Goal: Information Seeking & Learning: Learn about a topic

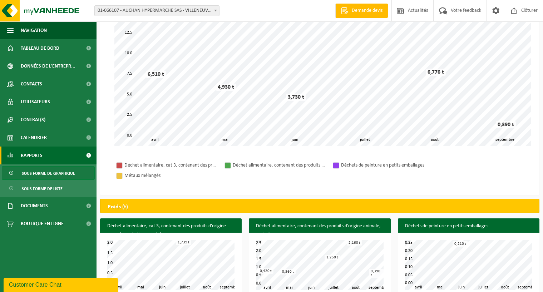
scroll to position [107, 0]
click at [87, 63] on span at bounding box center [88, 66] width 16 height 18
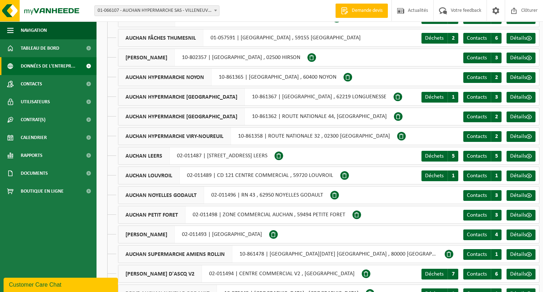
scroll to position [250, 0]
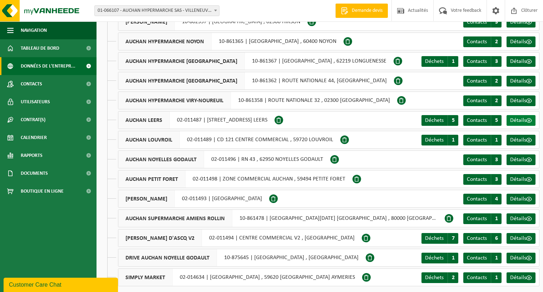
click at [524, 121] on span "Détails" at bounding box center [519, 121] width 16 height 6
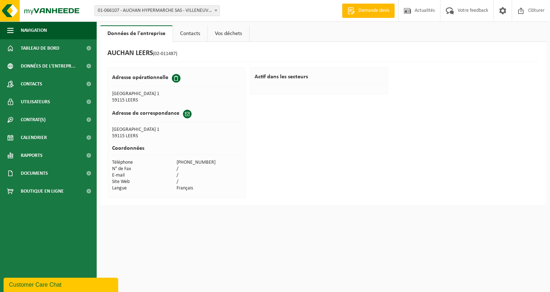
click at [236, 35] on link "Vos déchets" at bounding box center [229, 33] width 42 height 16
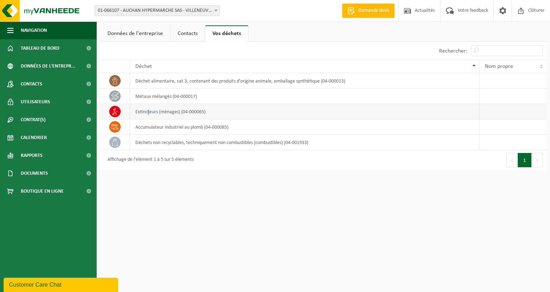
click at [148, 112] on td "extincteurs (ménages) (04-000065)" at bounding box center [304, 111] width 349 height 15
click at [165, 160] on div "Affichage de l'élément 1 à 5 sur 5 éléments" at bounding box center [149, 160] width 90 height 13
click at [116, 127] on icon at bounding box center [114, 126] width 7 height 7
click at [112, 147] on span at bounding box center [114, 142] width 11 height 11
click at [117, 143] on icon at bounding box center [114, 142] width 7 height 7
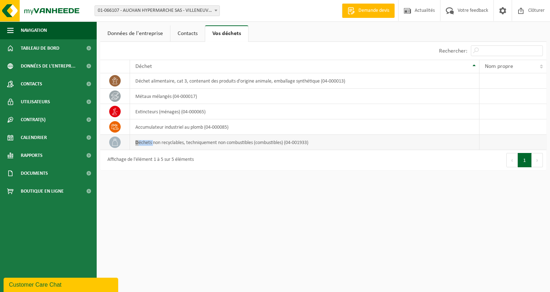
click at [116, 144] on icon at bounding box center [114, 142] width 7 height 7
click at [296, 144] on td "déchets non recyclables, techniquement non combustibles (combustibles) (04-0019…" at bounding box center [304, 142] width 349 height 15
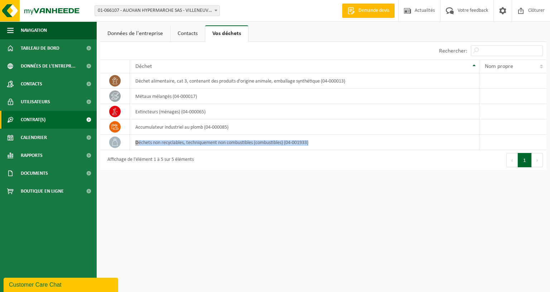
click at [78, 118] on link "Contrat(s)" at bounding box center [48, 120] width 97 height 18
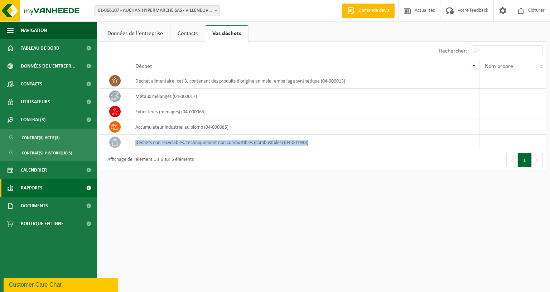
click at [45, 190] on link "Rapports" at bounding box center [48, 188] width 97 height 18
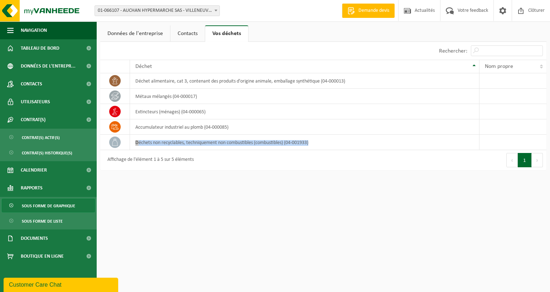
click at [46, 205] on span "Sous forme de graphique" at bounding box center [48, 206] width 53 height 14
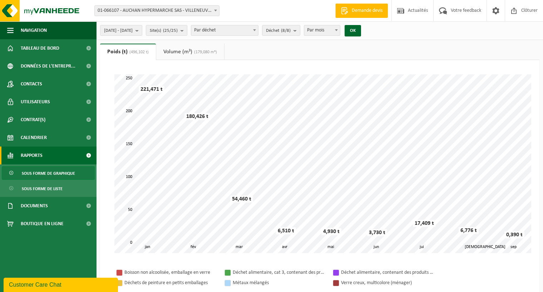
click at [213, 10] on span at bounding box center [215, 10] width 7 height 9
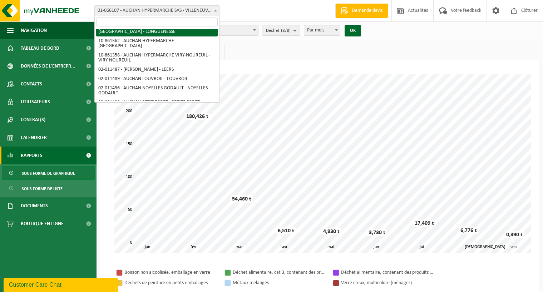
scroll to position [179, 0]
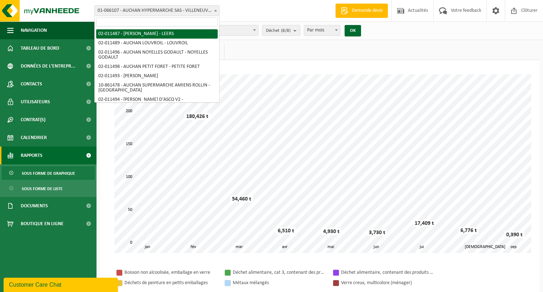
select select "5770"
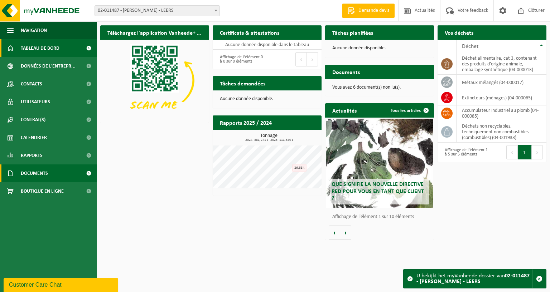
click at [35, 172] on span "Documents" at bounding box center [34, 174] width 27 height 18
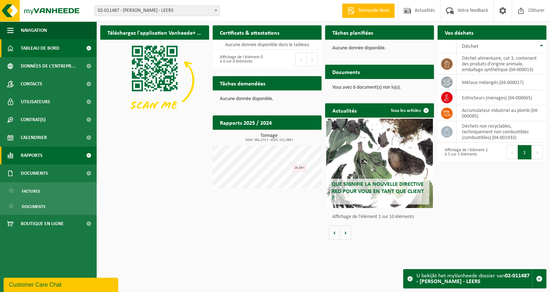
click at [91, 157] on span at bounding box center [88, 156] width 16 height 18
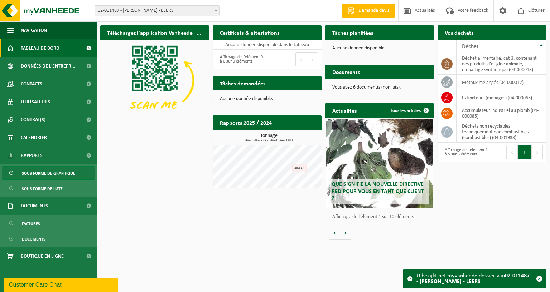
click at [45, 170] on span "Sous forme de graphique" at bounding box center [48, 174] width 53 height 14
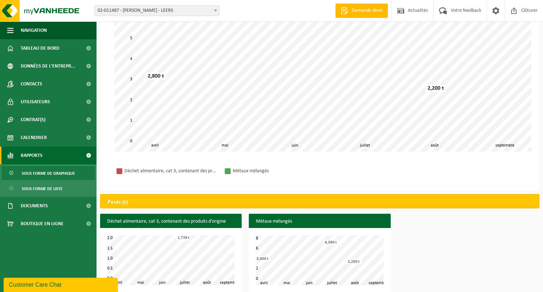
scroll to position [36, 0]
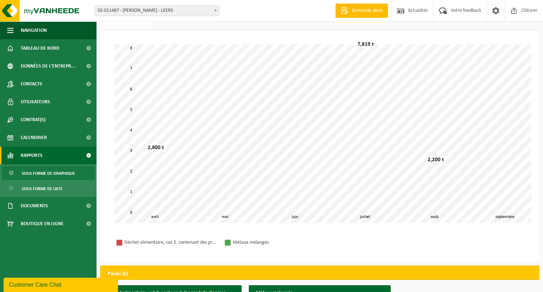
click at [215, 11] on b at bounding box center [215, 11] width 3 height 2
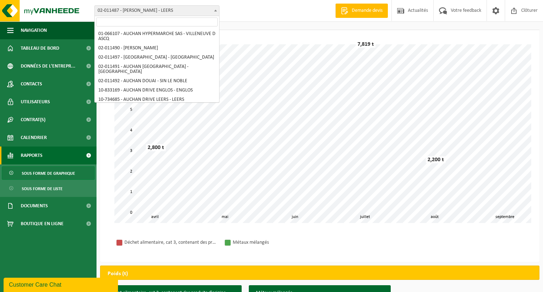
scroll to position [170, 0]
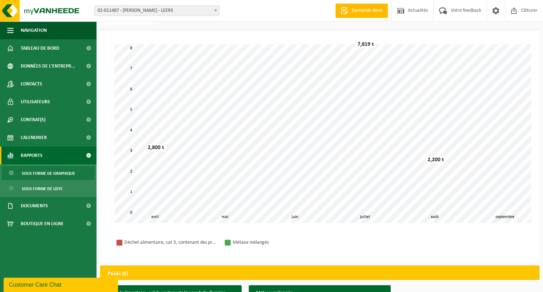
click at [267, 36] on div "Patientez Le téléchargement est un peu long en raison de la grande quantité de …" at bounding box center [320, 146] width 440 height 232
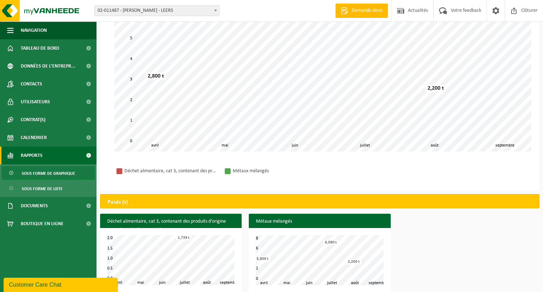
scroll to position [114, 0]
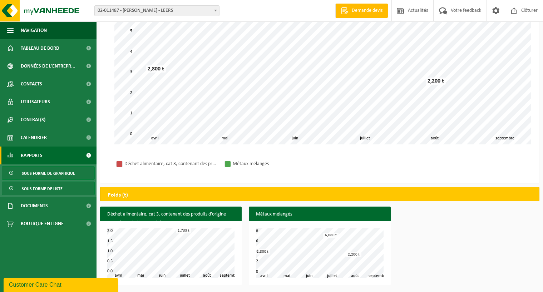
click at [41, 191] on span "Sous forme de liste" at bounding box center [42, 189] width 41 height 14
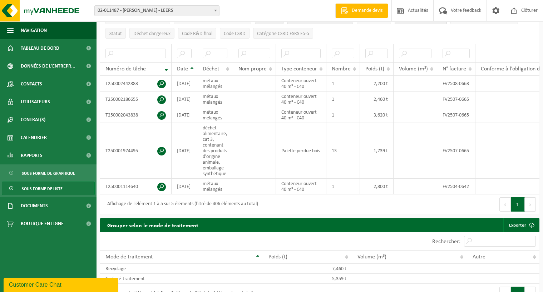
scroll to position [143, 0]
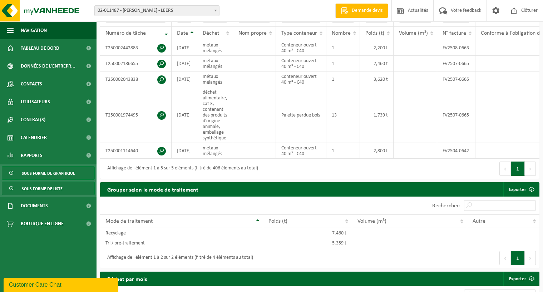
click at [68, 172] on span "Sous forme de graphique" at bounding box center [48, 174] width 53 height 14
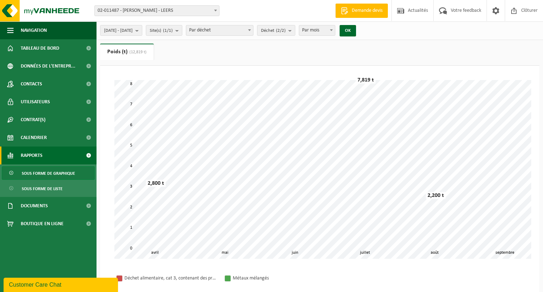
scroll to position [114, 0]
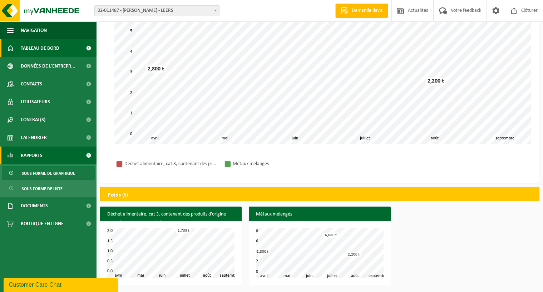
click at [55, 47] on span "Tableau de bord" at bounding box center [40, 48] width 39 height 18
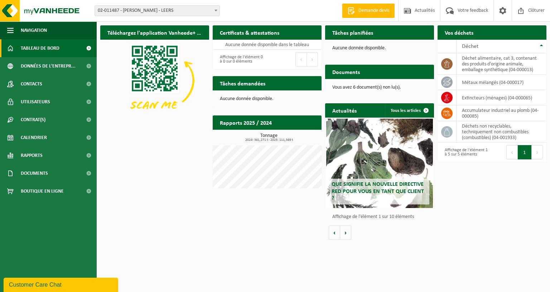
click at [446, 34] on h2 "Vos déchets" at bounding box center [458, 32] width 43 height 14
click at [26, 175] on span "Documents" at bounding box center [34, 174] width 27 height 18
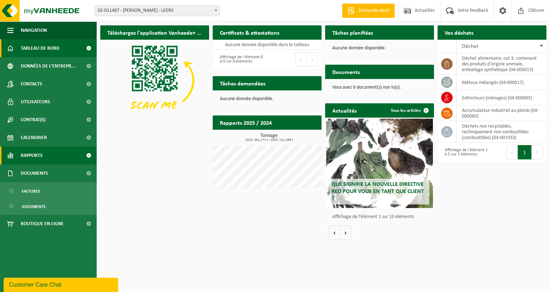
click at [31, 156] on span "Rapports" at bounding box center [32, 156] width 22 height 18
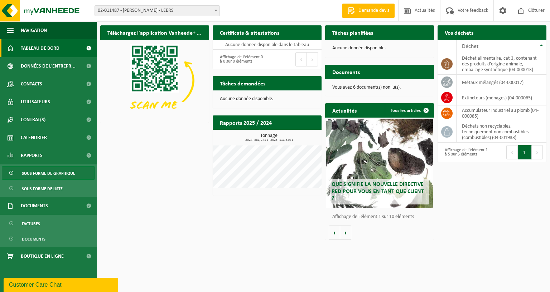
click at [45, 170] on span "Sous forme de graphique" at bounding box center [48, 174] width 53 height 14
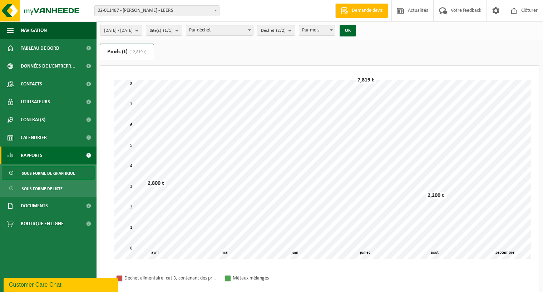
scroll to position [114, 0]
